Goal: Find specific page/section: Find specific page/section

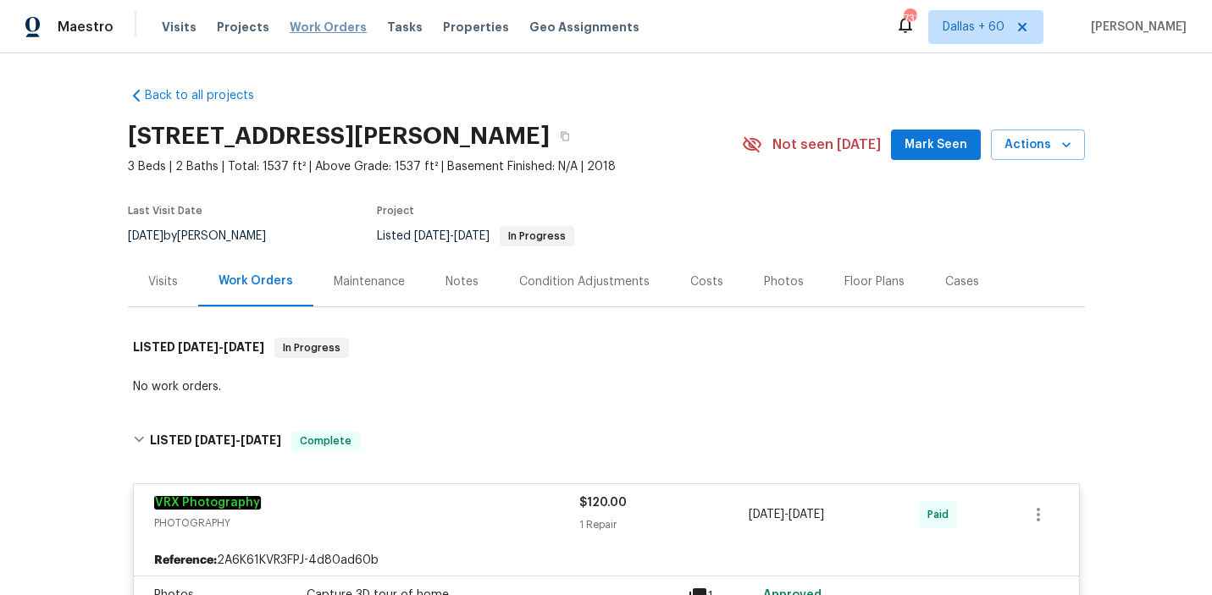
click at [319, 27] on span "Work Orders" at bounding box center [328, 27] width 77 height 17
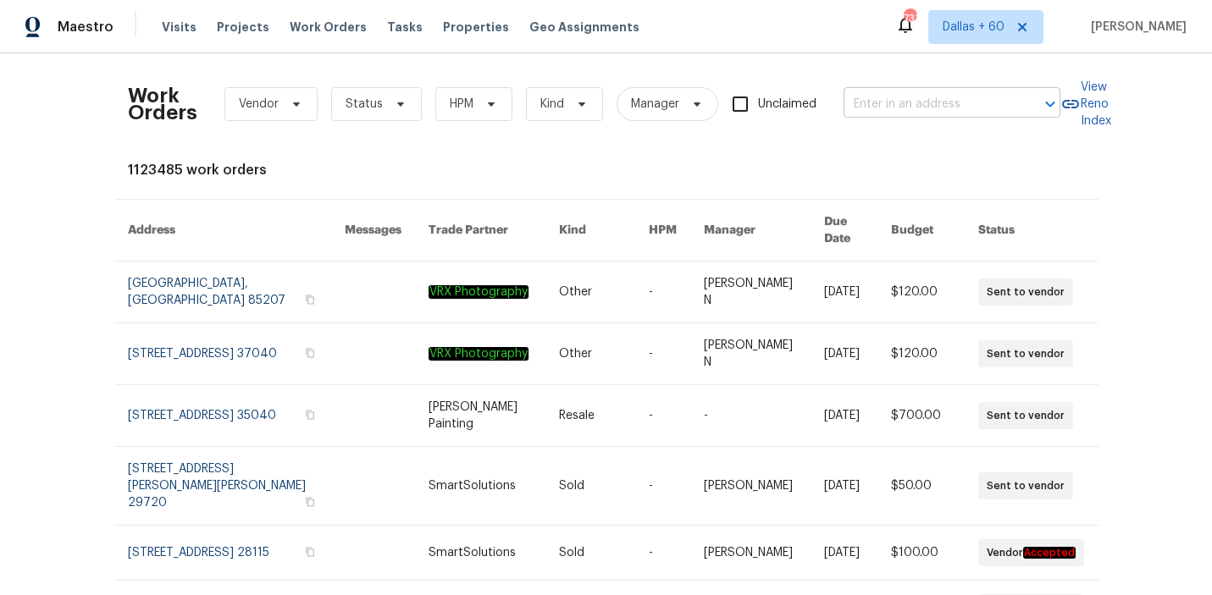
click at [927, 108] on input "text" at bounding box center [928, 104] width 169 height 26
type input "v"
paste input "[STREET_ADDRESS]"
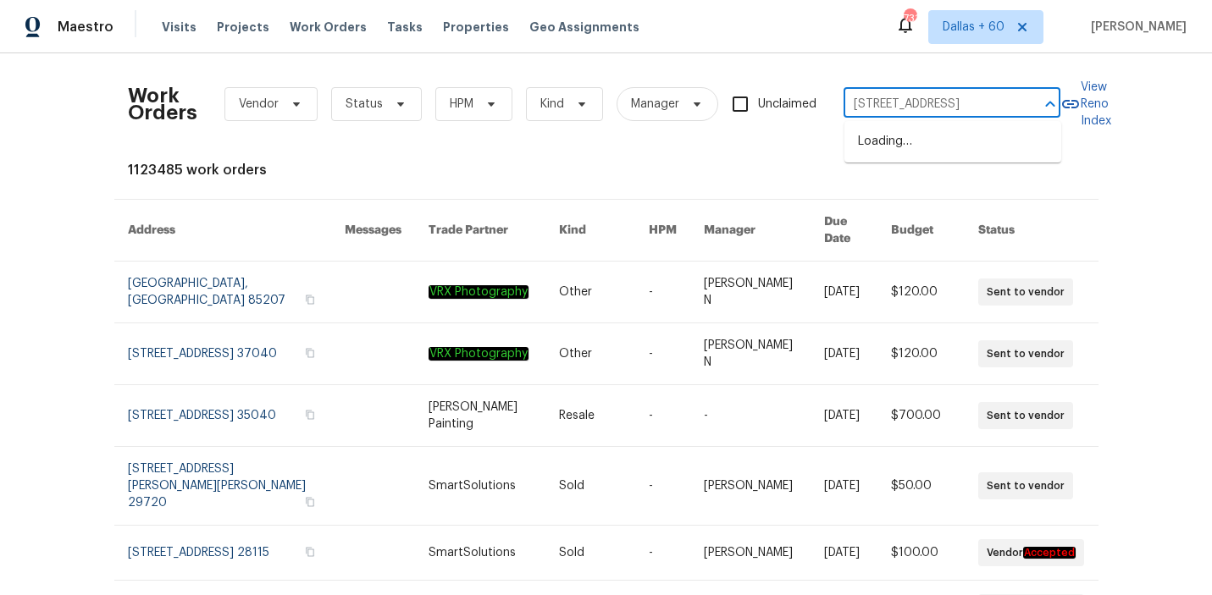
scroll to position [0, 57]
type input "[STREET_ADDRESS]"
click at [930, 147] on li "[STREET_ADDRESS]" at bounding box center [952, 142] width 217 height 28
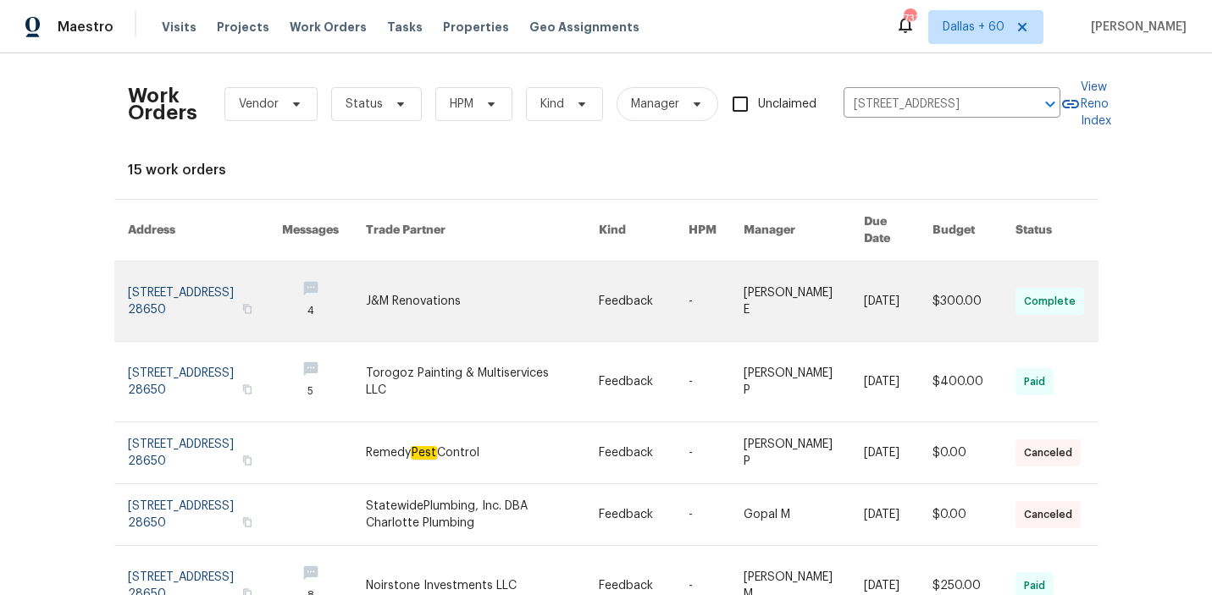
click at [382, 269] on link at bounding box center [482, 302] width 233 height 80
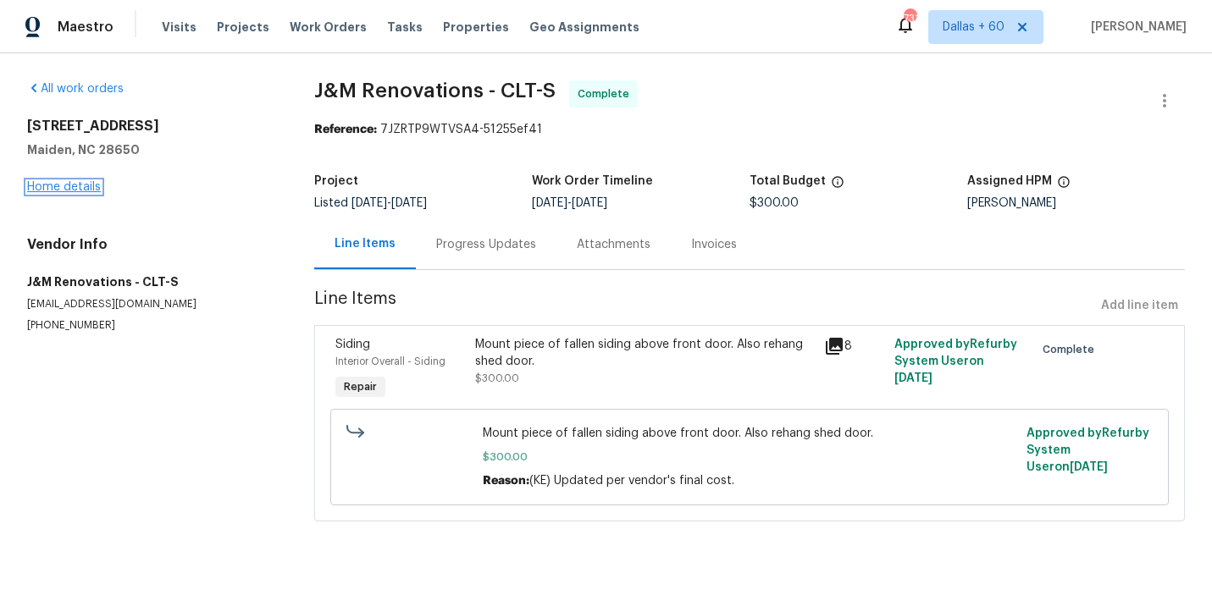
click at [50, 183] on link "Home details" at bounding box center [64, 187] width 74 height 12
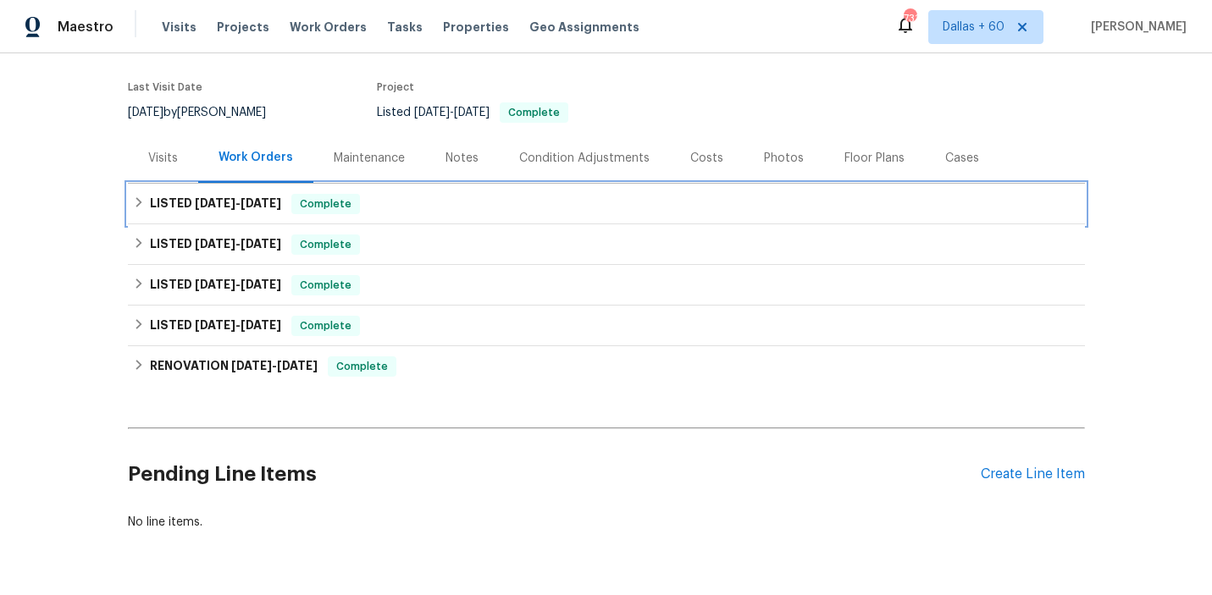
click at [469, 213] on div "LISTED [DATE] - [DATE] Complete" at bounding box center [606, 204] width 947 height 20
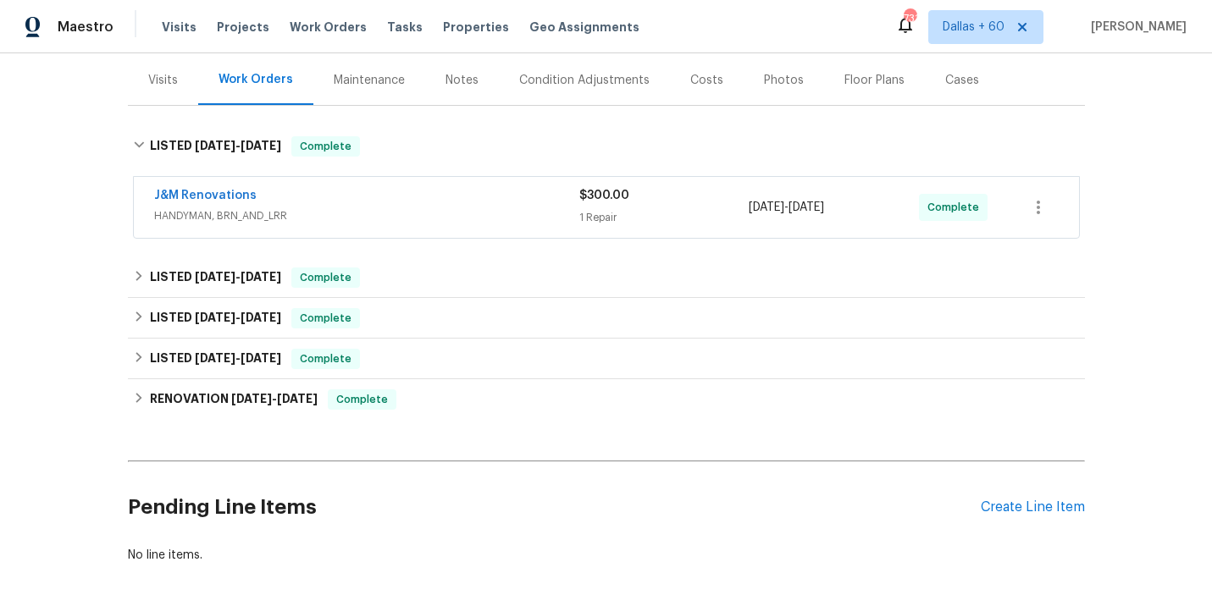
click at [469, 213] on span "HANDYMAN, BRN_AND_LRR" at bounding box center [366, 216] width 425 height 17
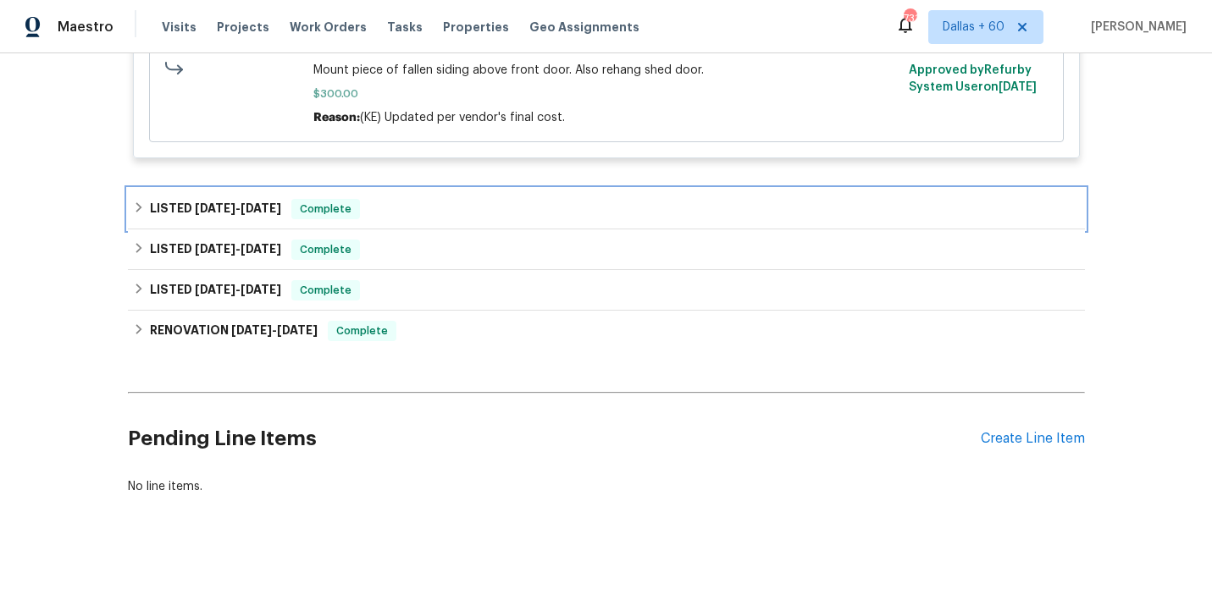
click at [469, 213] on div "LISTED [DATE] - [DATE] Complete" at bounding box center [606, 209] width 947 height 20
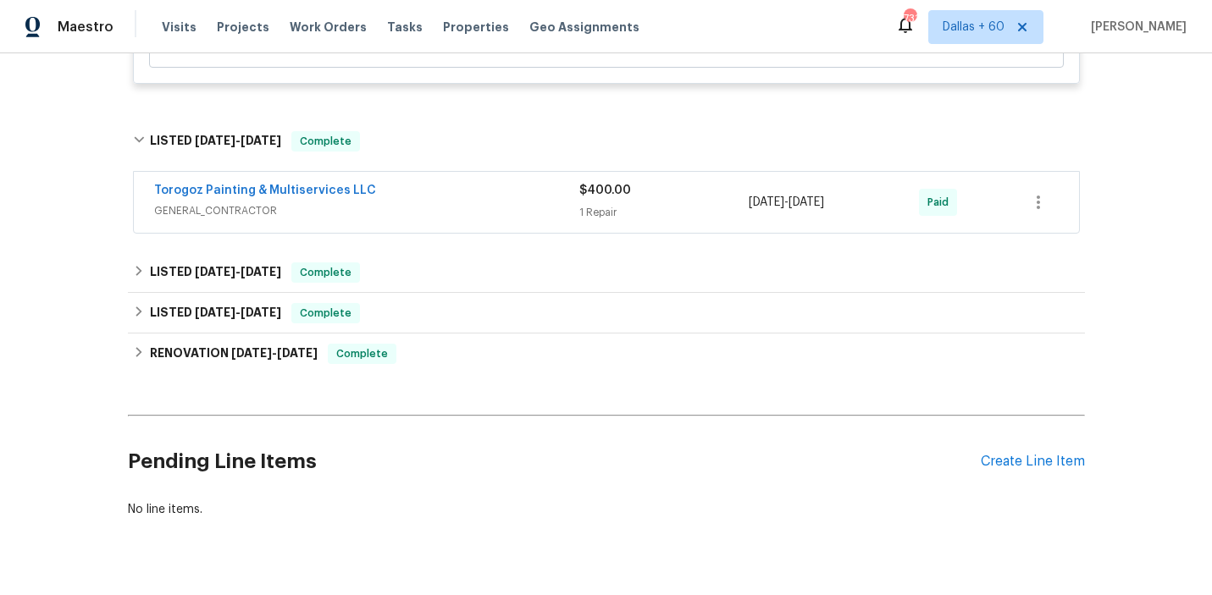
click at [469, 213] on span "GENERAL_CONTRACTOR" at bounding box center [366, 210] width 425 height 17
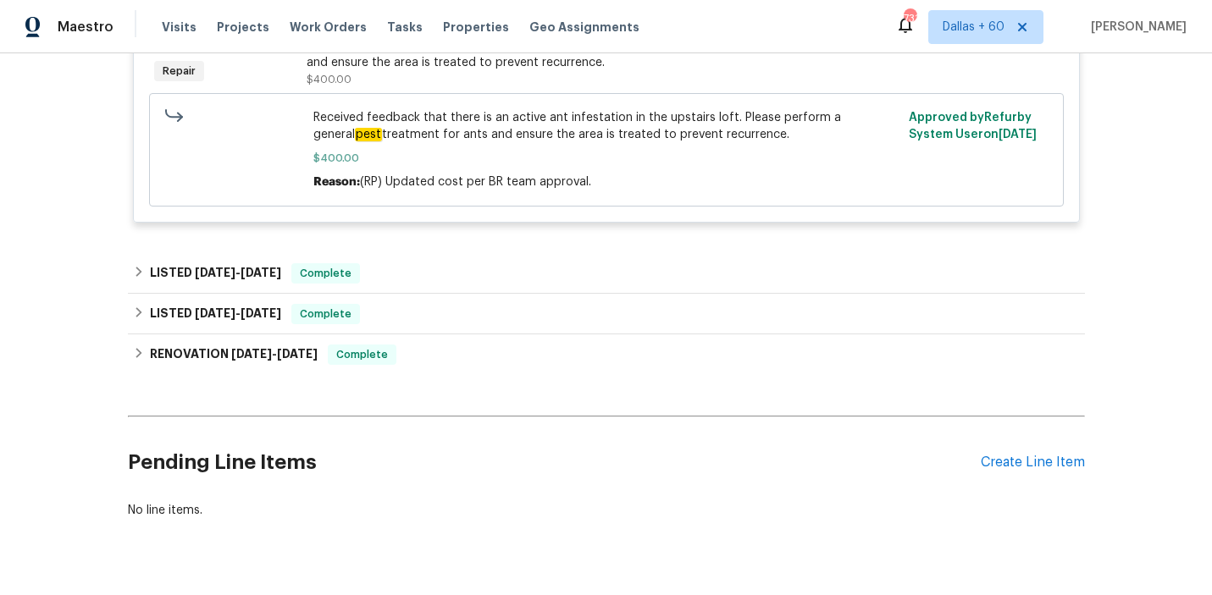
scroll to position [860, 0]
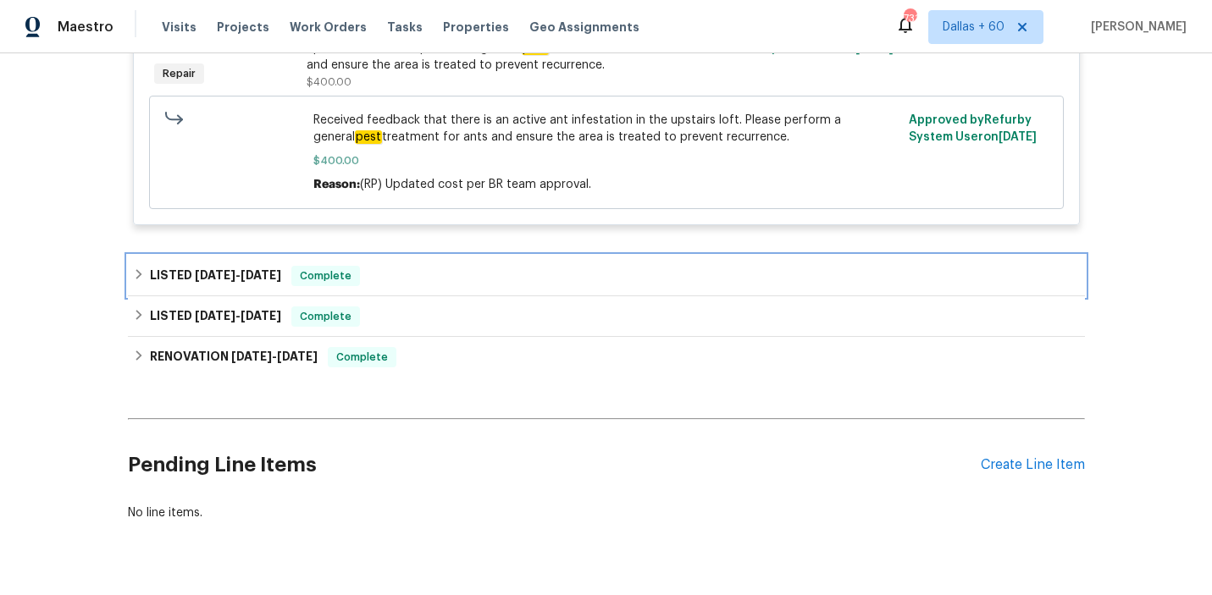
click at [462, 280] on div "LISTED [DATE] - [DATE] Complete" at bounding box center [606, 276] width 947 height 20
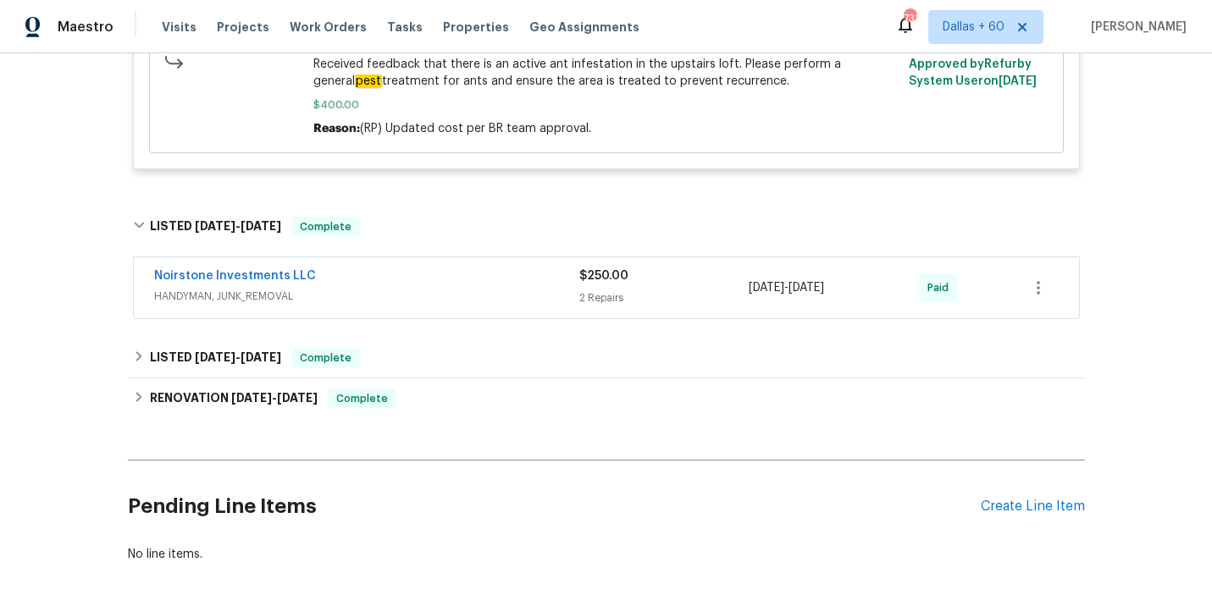
click at [462, 280] on div "Noirstone Investments LLC" at bounding box center [366, 278] width 425 height 20
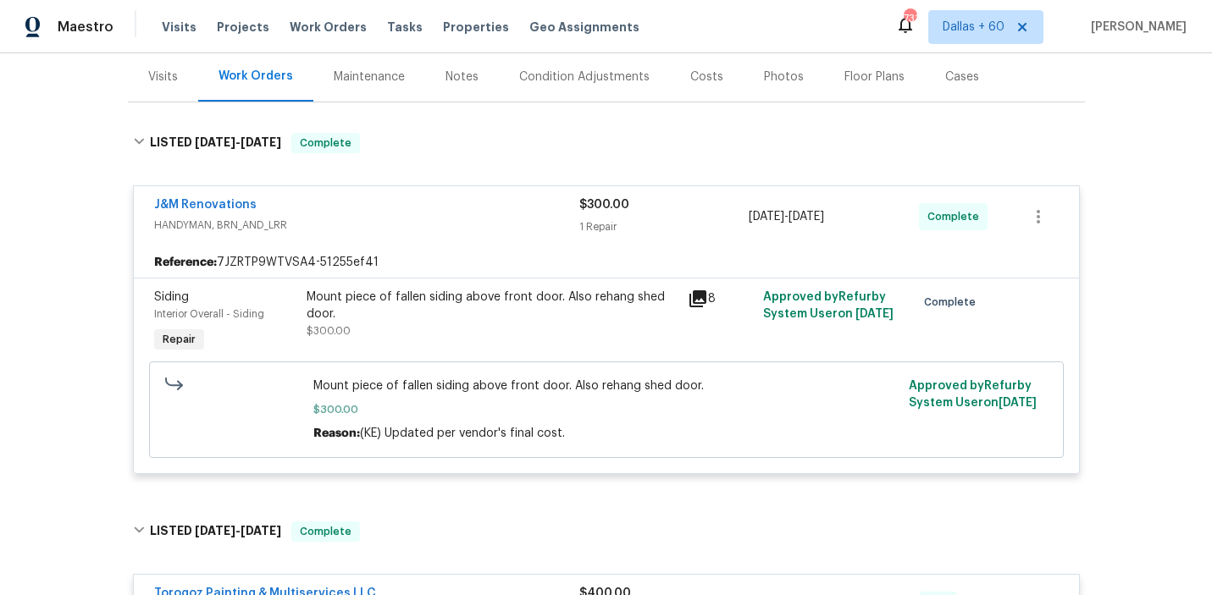
scroll to position [186, 0]
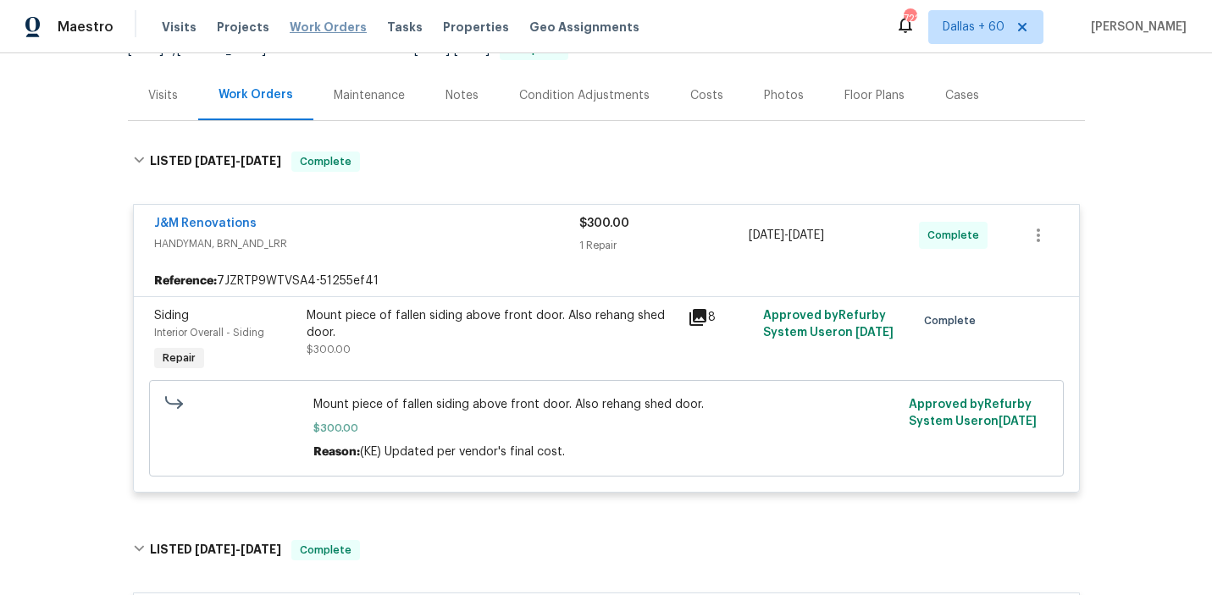
click at [314, 27] on span "Work Orders" at bounding box center [328, 27] width 77 height 17
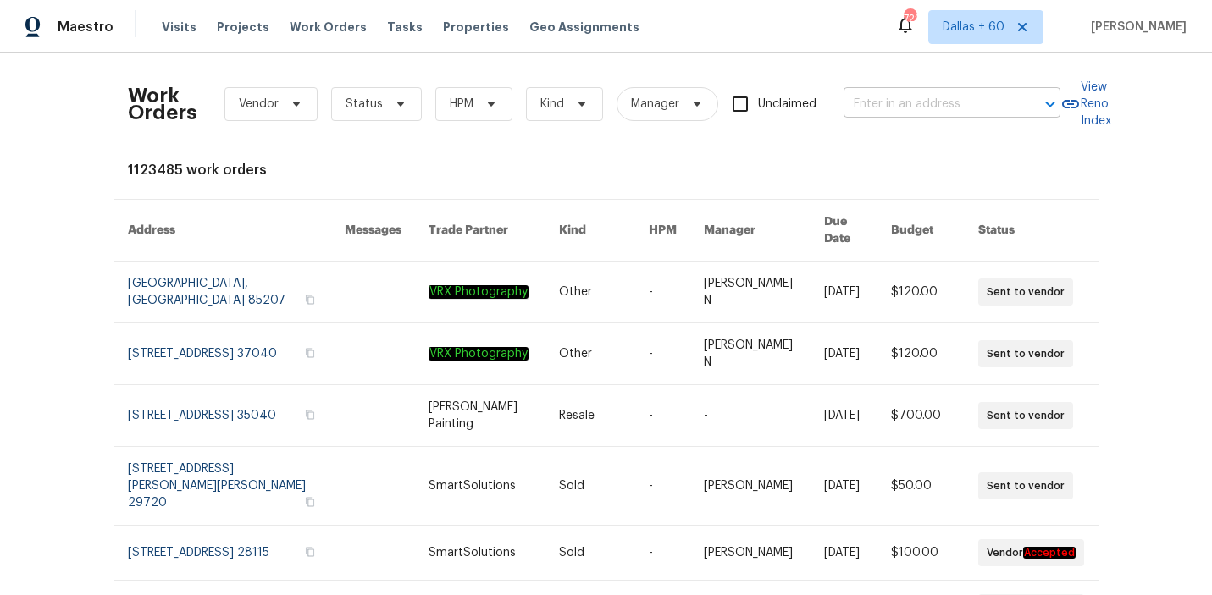
click at [989, 95] on input "text" at bounding box center [928, 104] width 169 height 26
paste input "[STREET_ADDRESS]"
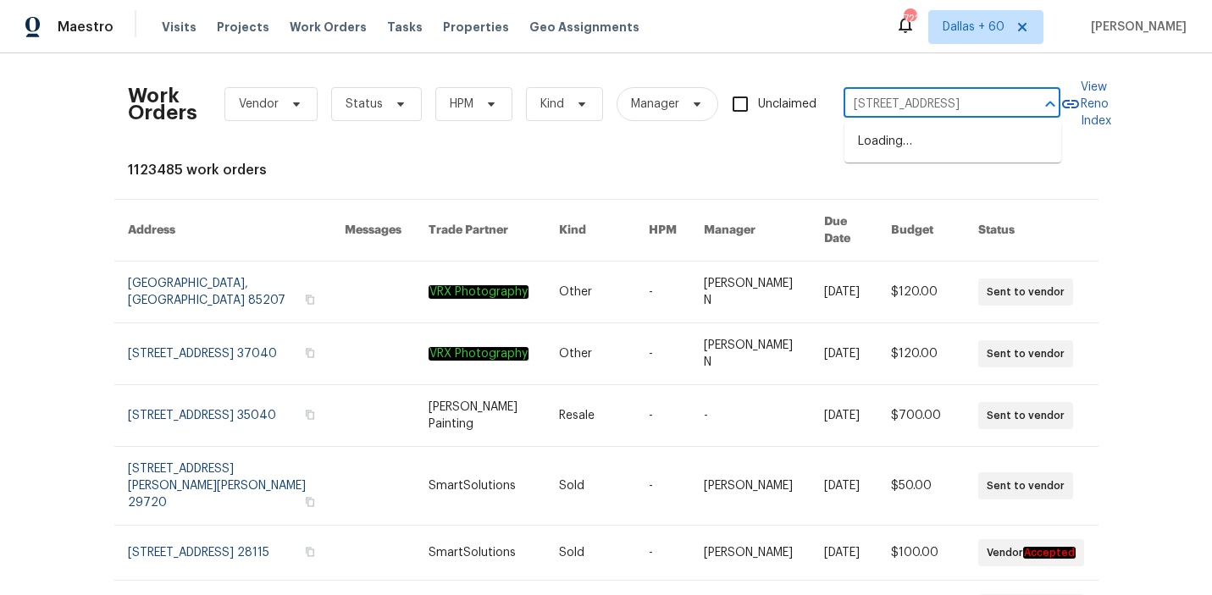
scroll to position [0, 59]
type input "[STREET_ADDRESS]"
click at [987, 151] on li "[STREET_ADDRESS]" at bounding box center [952, 142] width 217 height 28
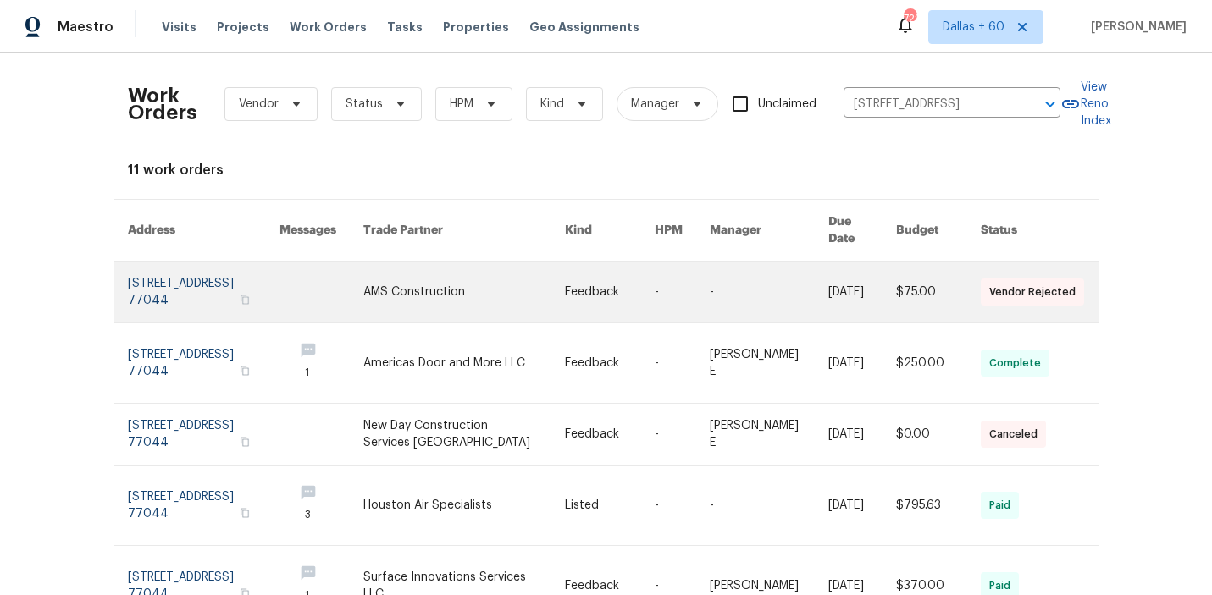
click at [389, 275] on td "AMS Construction" at bounding box center [451, 293] width 202 height 62
click at [389, 274] on td "AMS Construction" at bounding box center [451, 293] width 202 height 62
click at [520, 286] on link at bounding box center [464, 292] width 202 height 61
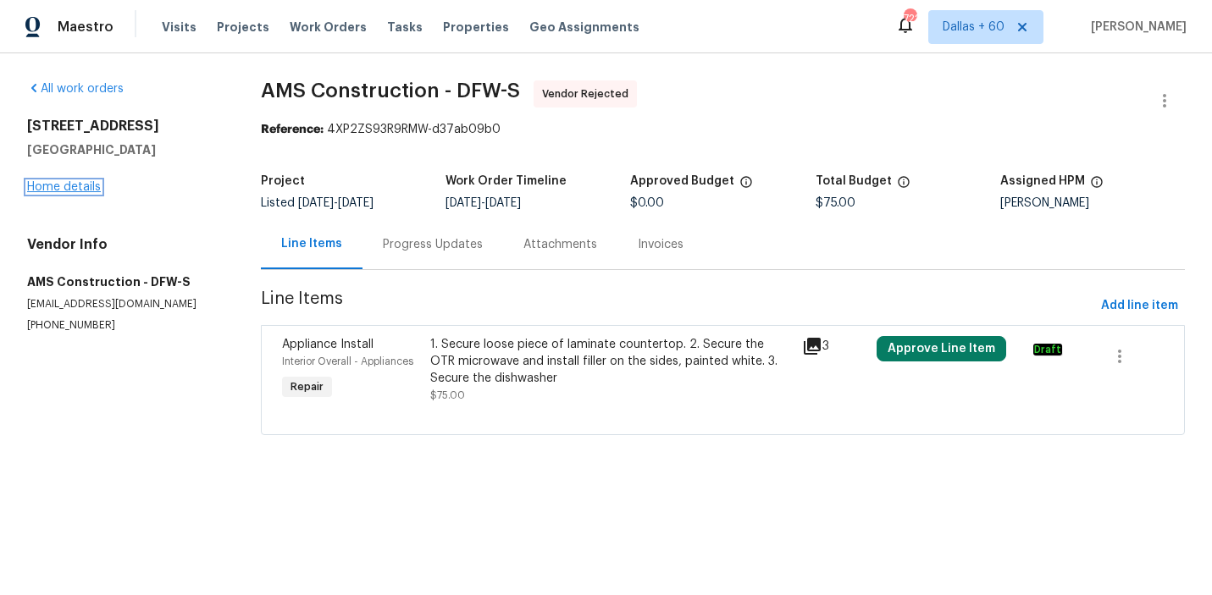
click at [76, 183] on link "Home details" at bounding box center [64, 187] width 74 height 12
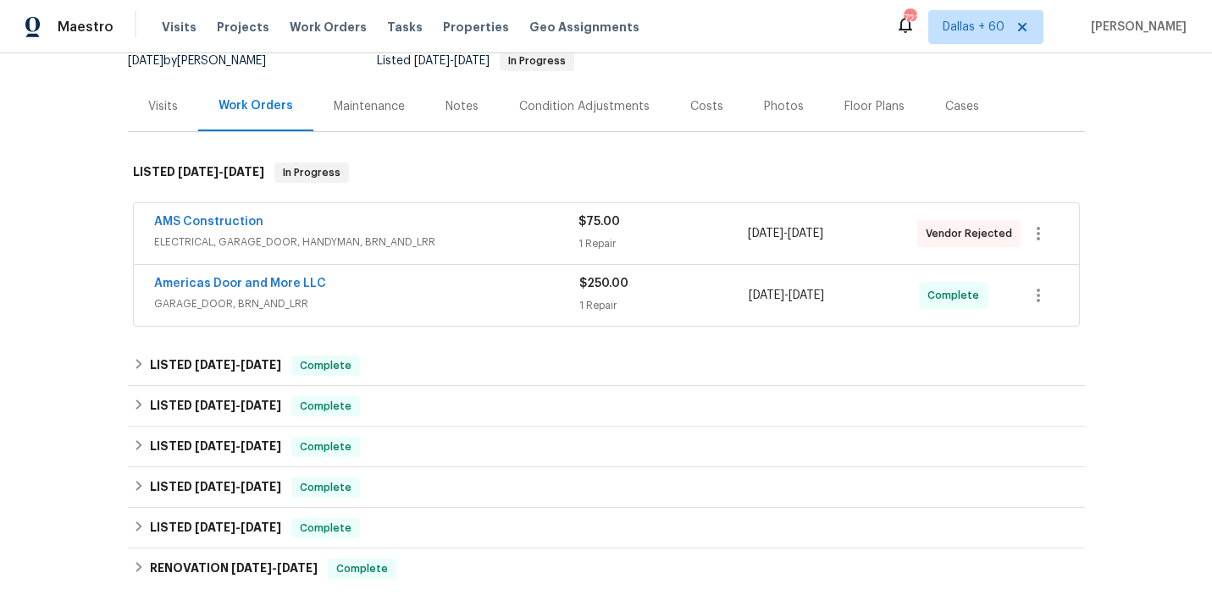
click at [508, 245] on span "ELECTRICAL, GARAGE_DOOR, HANDYMAN, BRN_AND_LRR" at bounding box center [366, 242] width 424 height 17
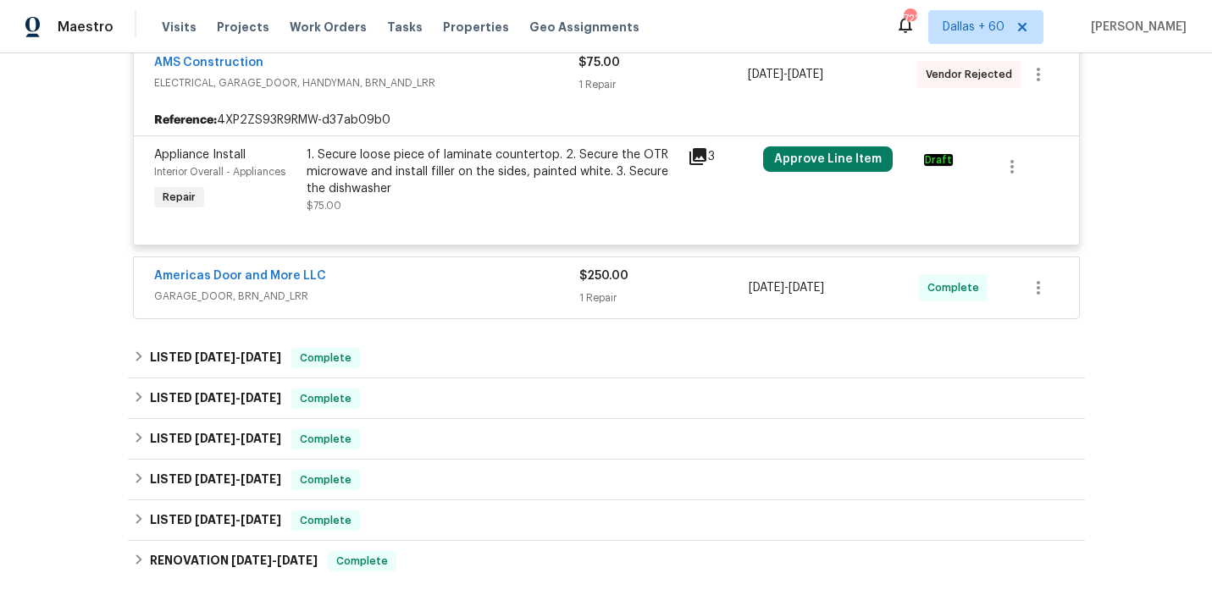
scroll to position [373, 0]
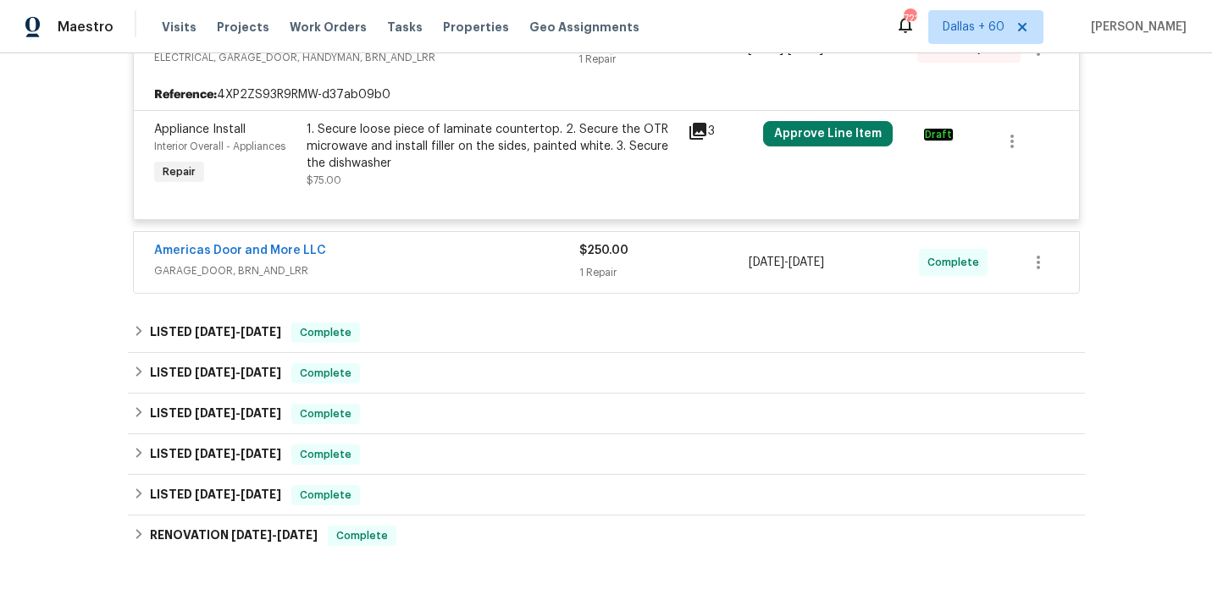
click at [468, 256] on div "Americas Door and More LLC" at bounding box center [366, 252] width 425 height 20
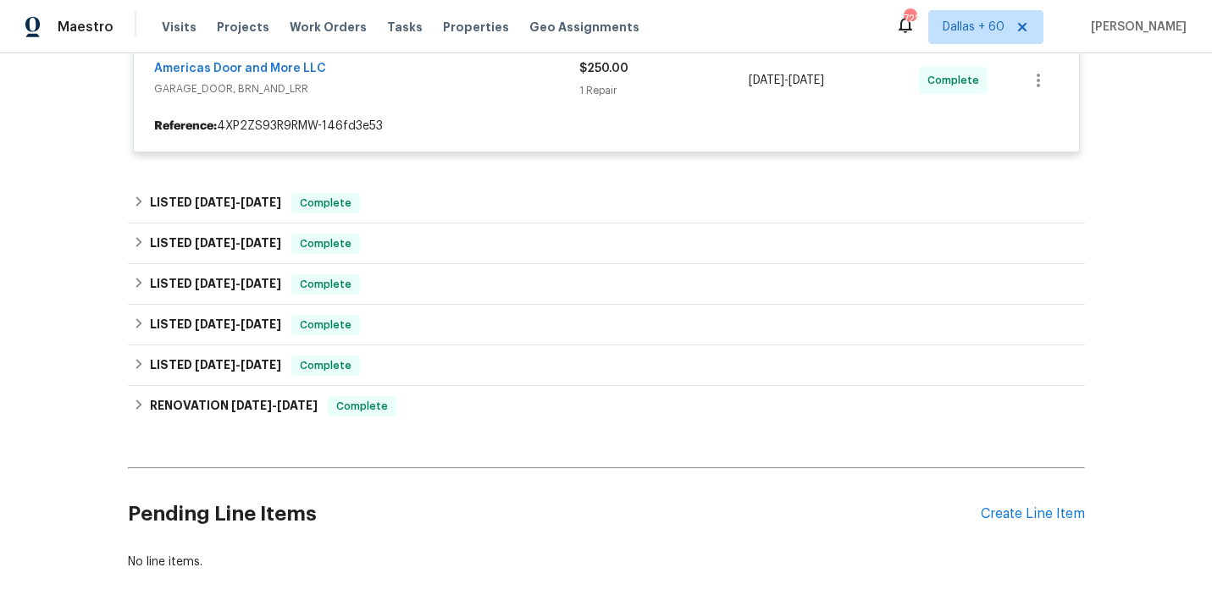
scroll to position [556, 0]
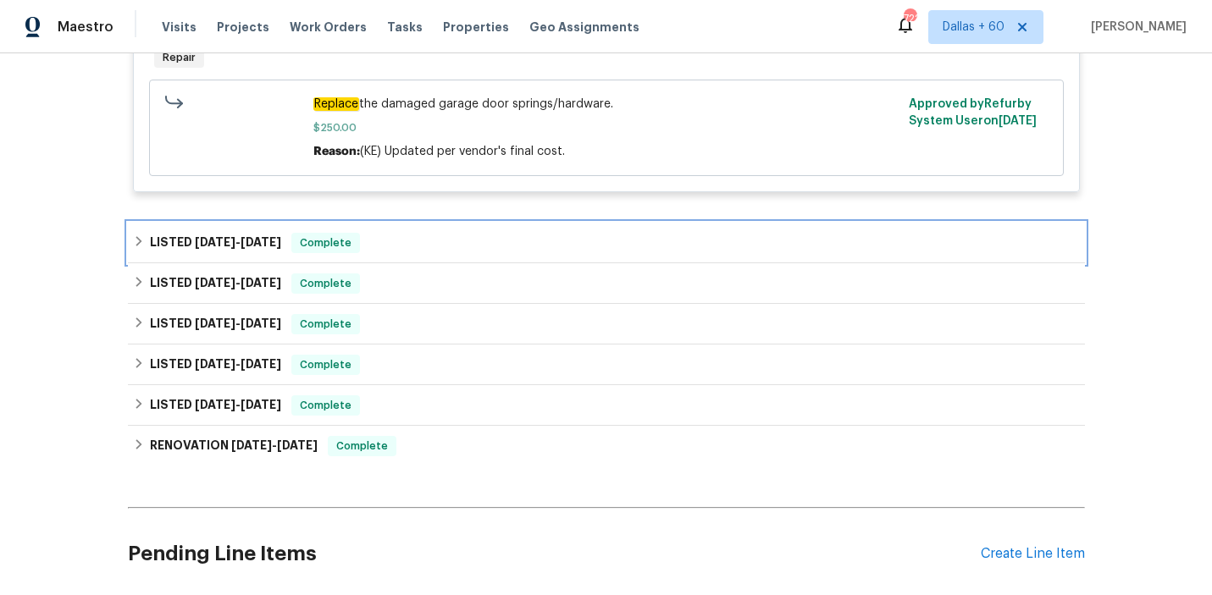
click at [468, 253] on div "LISTED [DATE] - [DATE] Complete" at bounding box center [606, 243] width 947 height 20
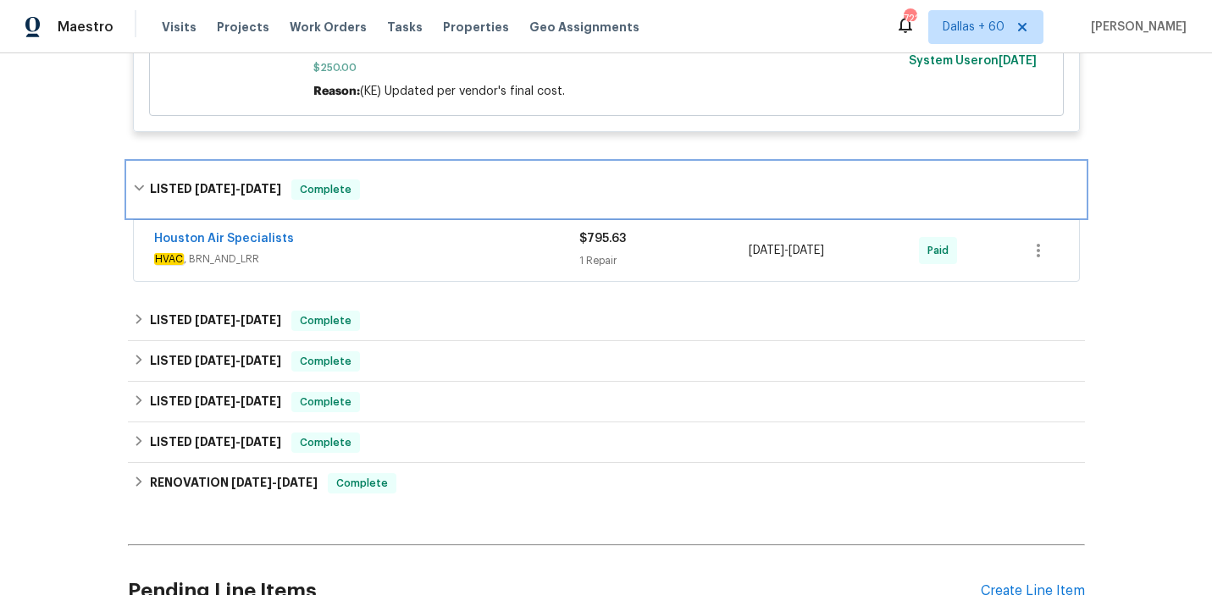
scroll to position [825, 0]
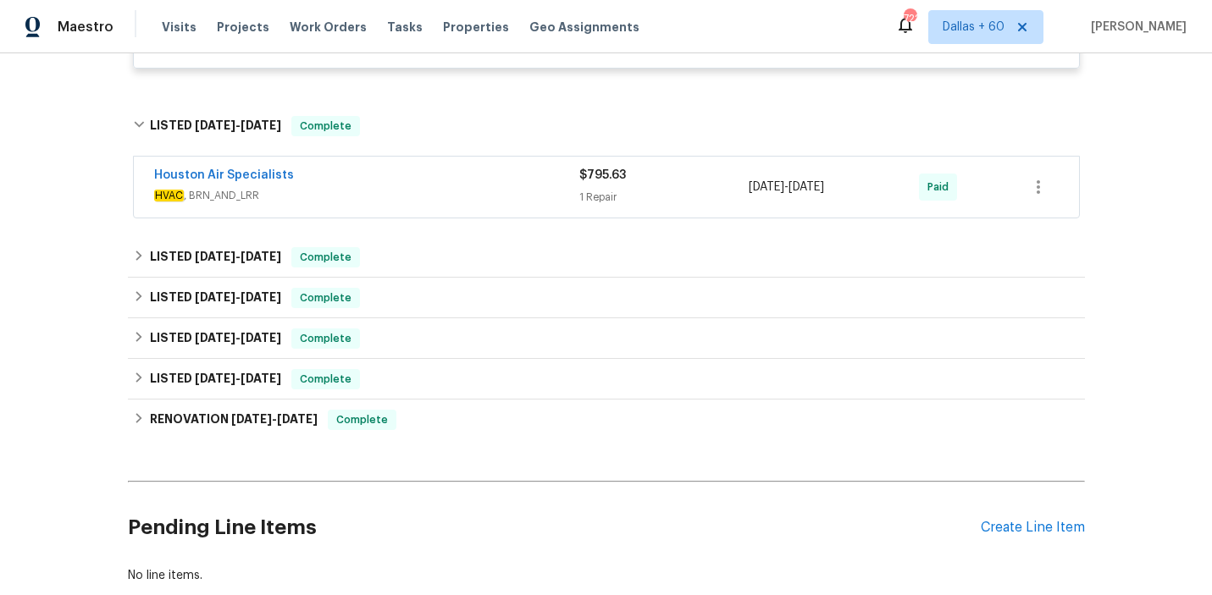
click at [473, 185] on div "Houston Air Specialists" at bounding box center [366, 177] width 425 height 20
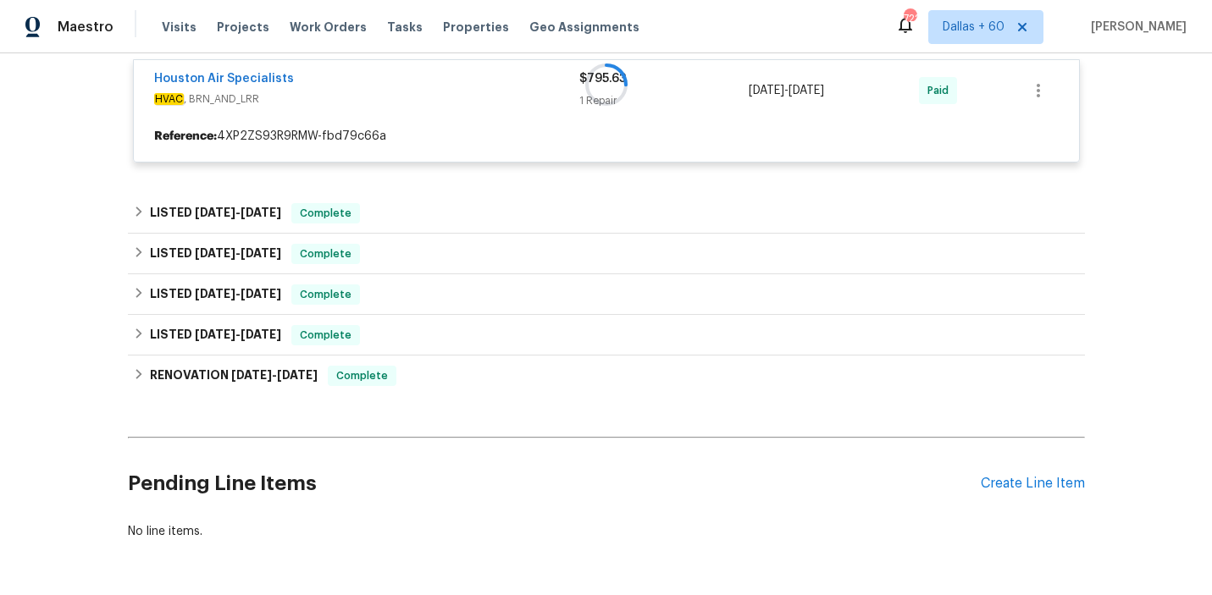
scroll to position [931, 0]
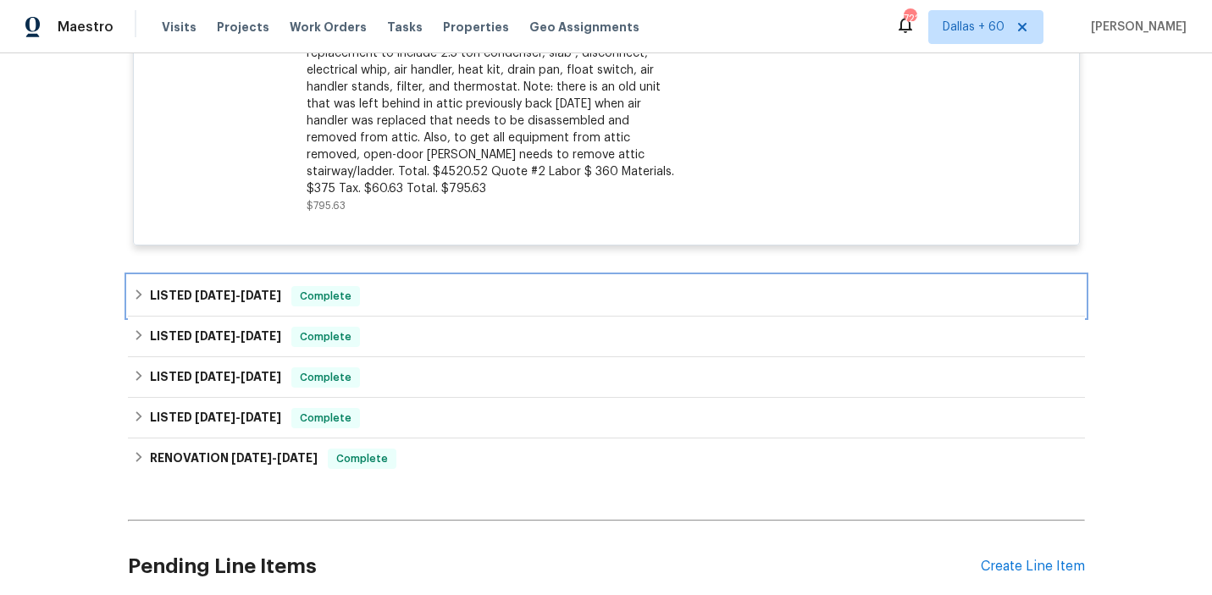
click at [468, 290] on div "LISTED [DATE] - [DATE] Complete" at bounding box center [606, 296] width 947 height 20
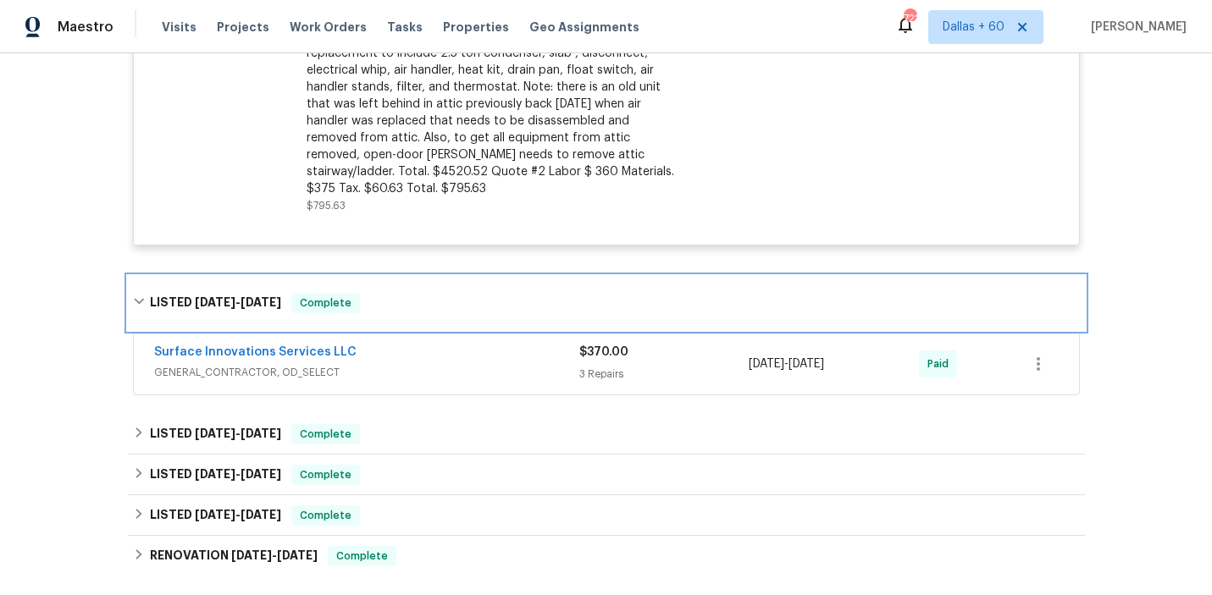
scroll to position [1228, 0]
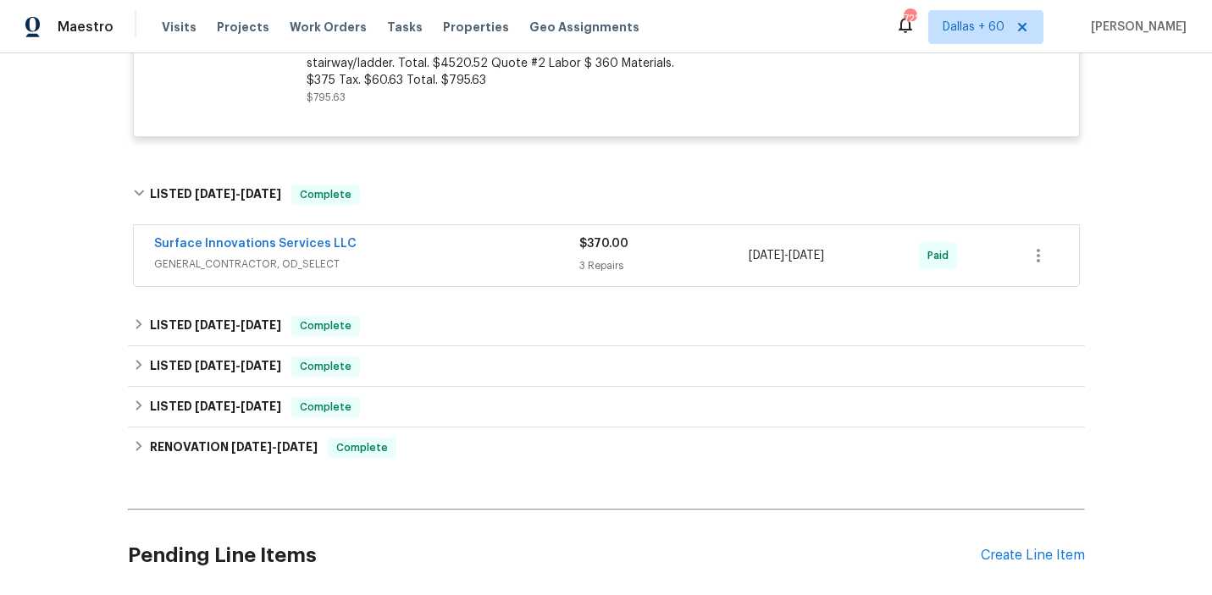
click at [472, 225] on div "Surface Innovations Services LLC GENERAL_CONTRACTOR, OD_SELECT $370.00 3 Repair…" at bounding box center [606, 255] width 945 height 61
click at [472, 235] on div "Surface Innovations Services LLC" at bounding box center [366, 245] width 425 height 20
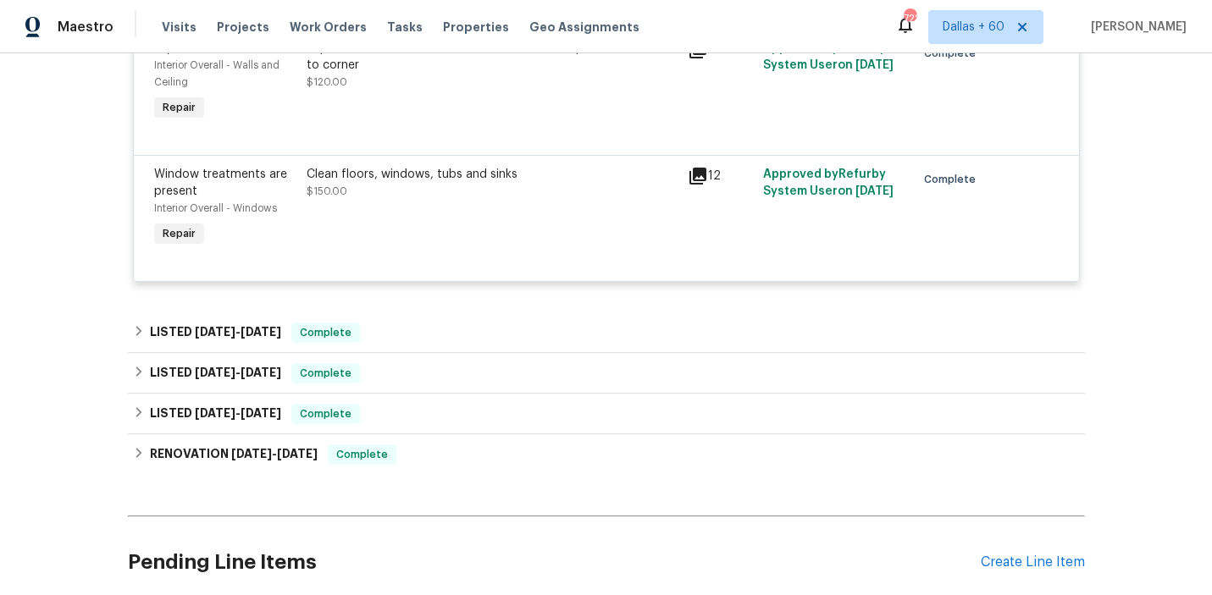
scroll to position [1661, 0]
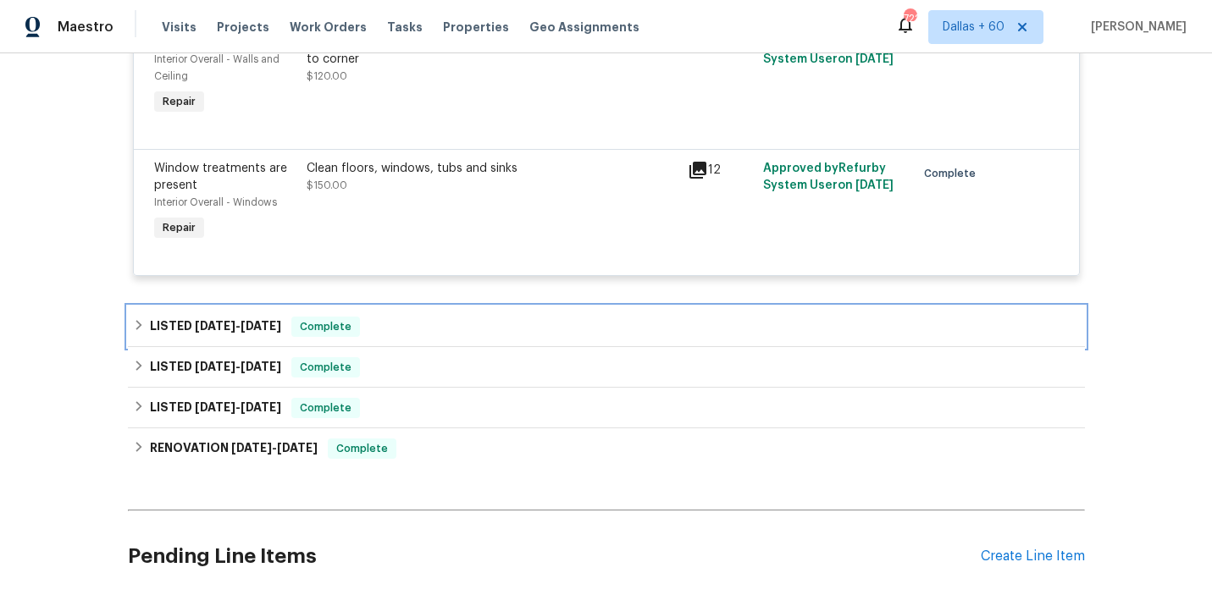
click at [459, 317] on div "LISTED [DATE] - [DATE] Complete" at bounding box center [606, 327] width 947 height 20
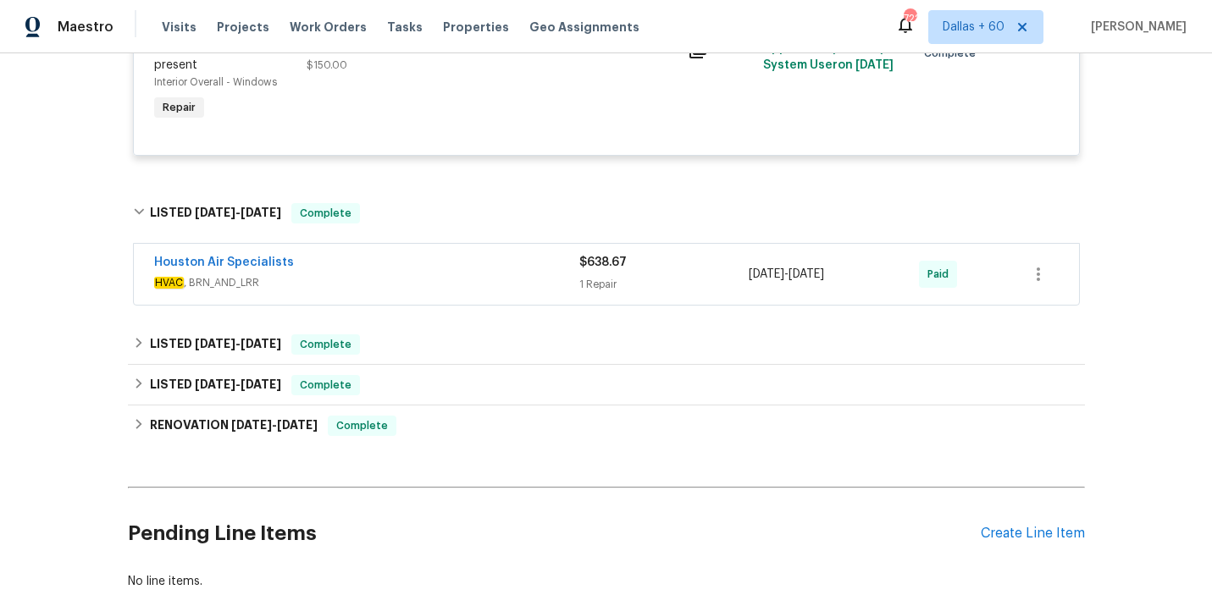
click at [459, 274] on span "HVAC , BRN_AND_LRR" at bounding box center [366, 282] width 425 height 17
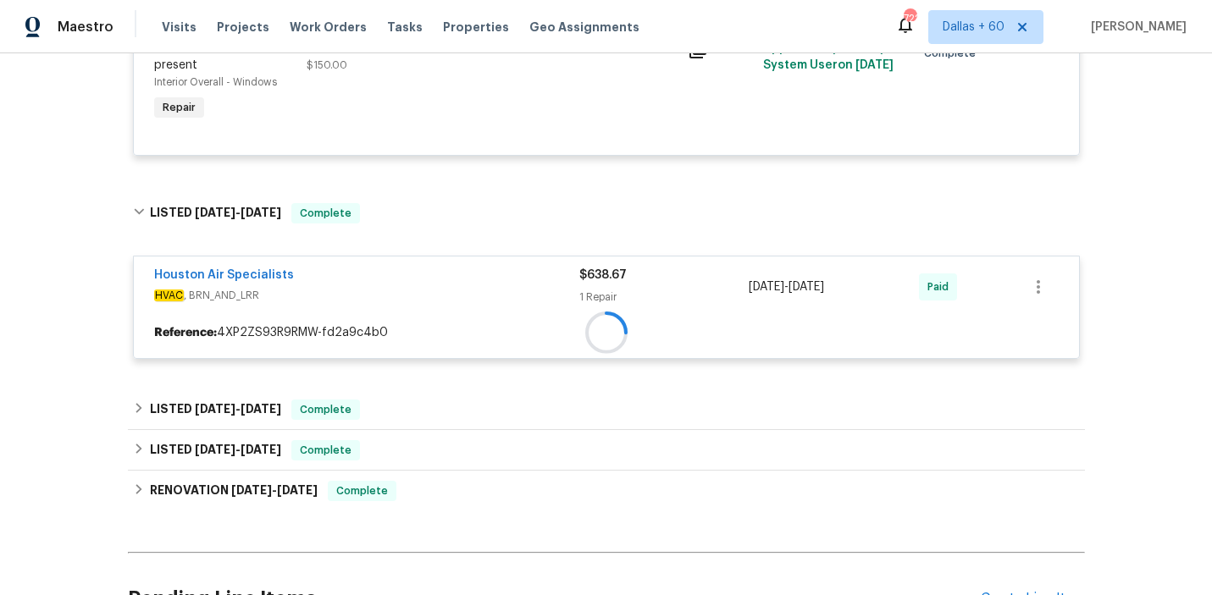
scroll to position [1943, 0]
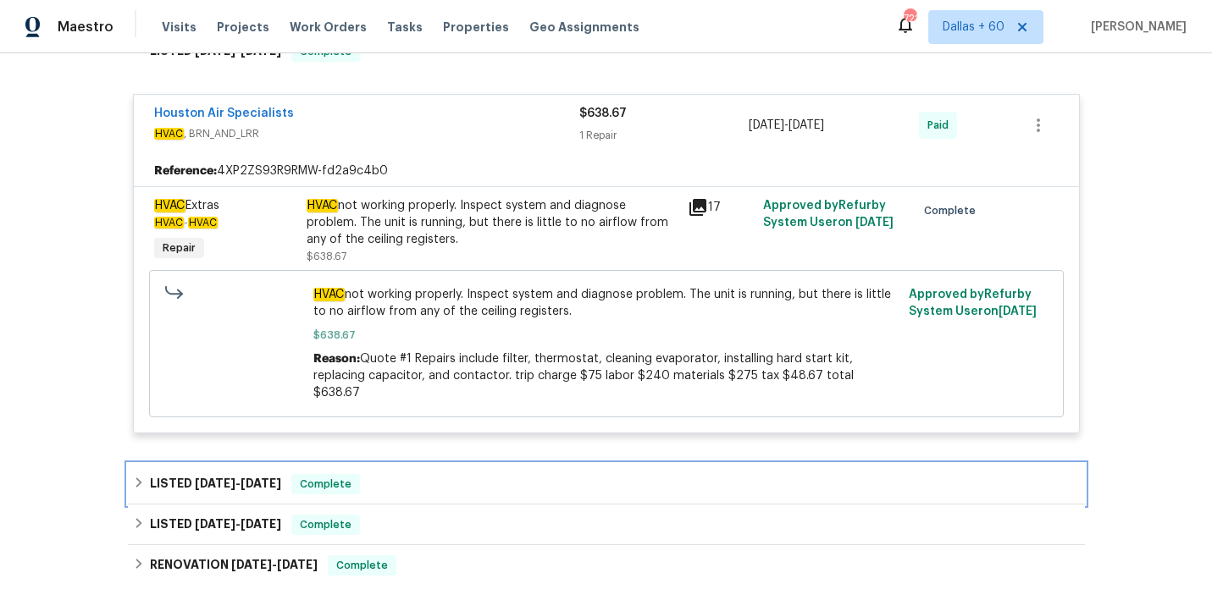
click at [411, 464] on div "LISTED [DATE] - [DATE] Complete" at bounding box center [606, 484] width 957 height 41
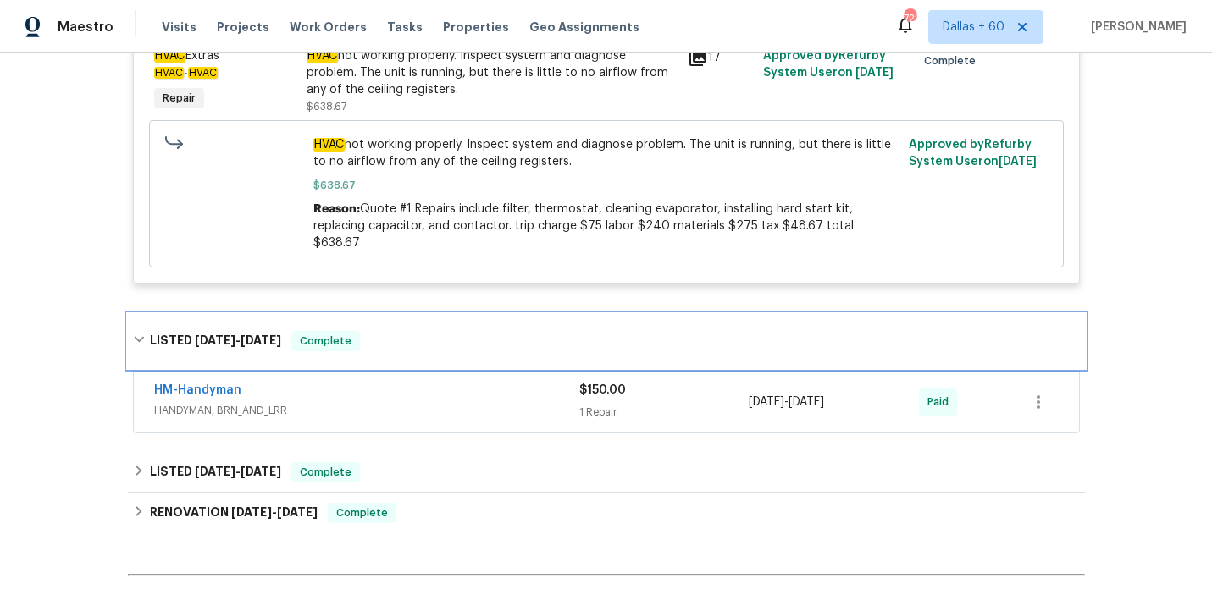
scroll to position [2092, 0]
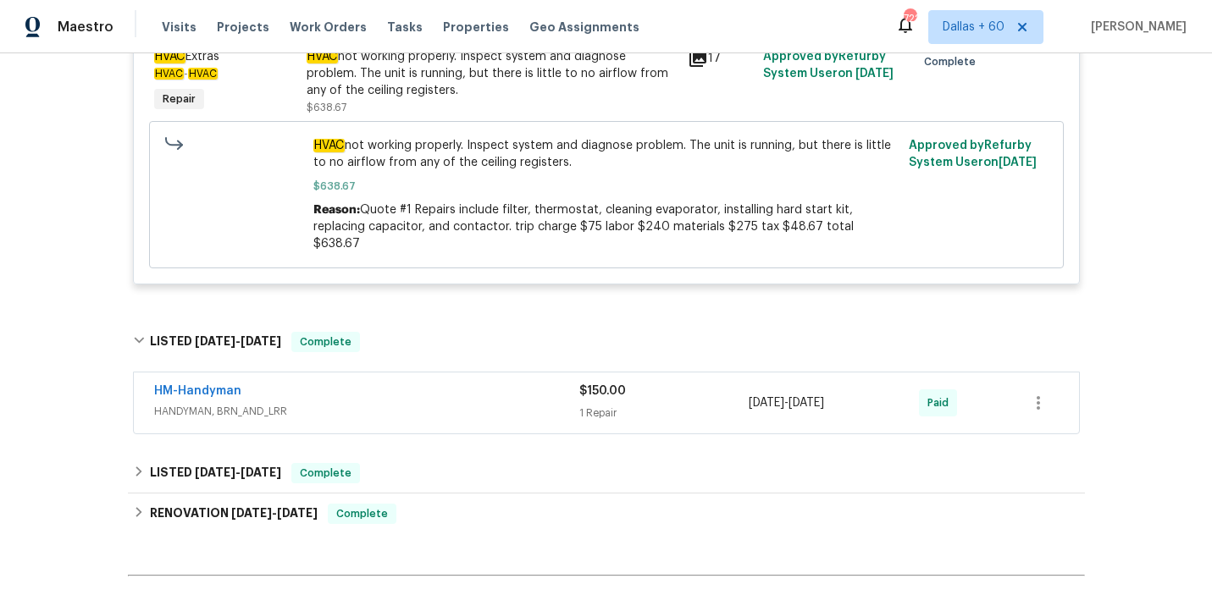
click at [411, 403] on span "HANDYMAN, BRN_AND_LRR" at bounding box center [366, 411] width 425 height 17
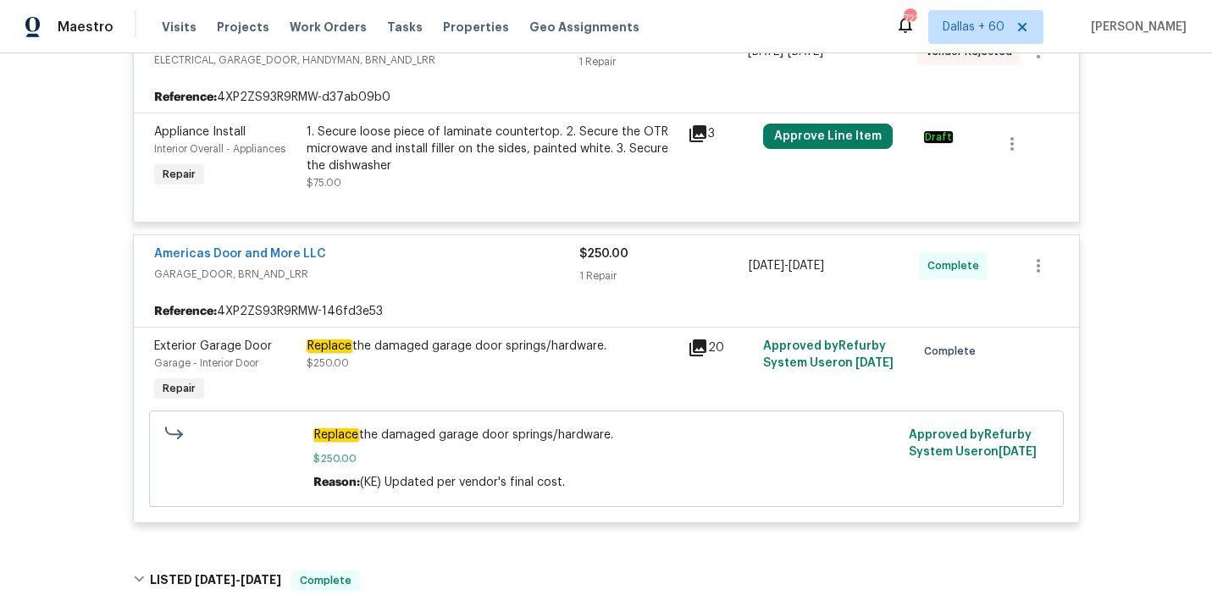
scroll to position [0, 0]
